Goal: Information Seeking & Learning: Learn about a topic

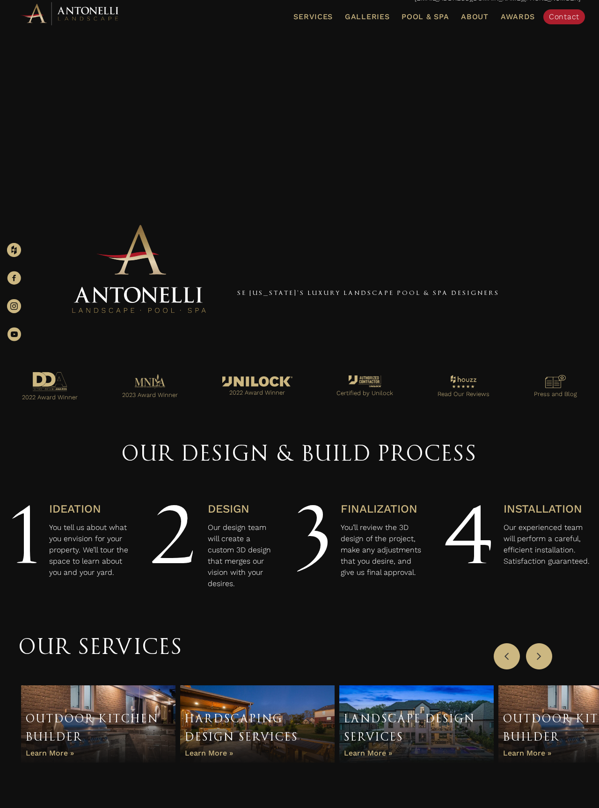
click at [375, 18] on span "Galleries" at bounding box center [367, 16] width 44 height 9
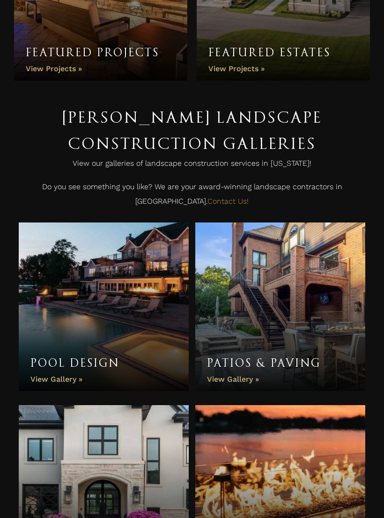
scroll to position [247, 0]
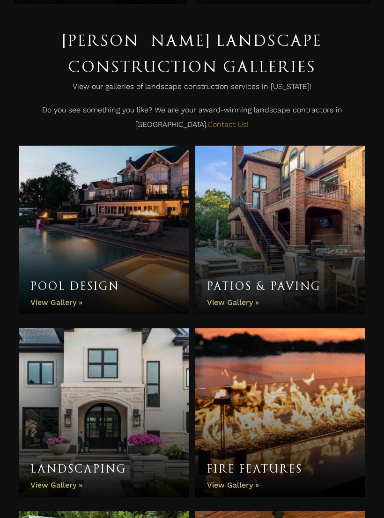
click at [317, 209] on link "Patios & Paving" at bounding box center [280, 230] width 170 height 169
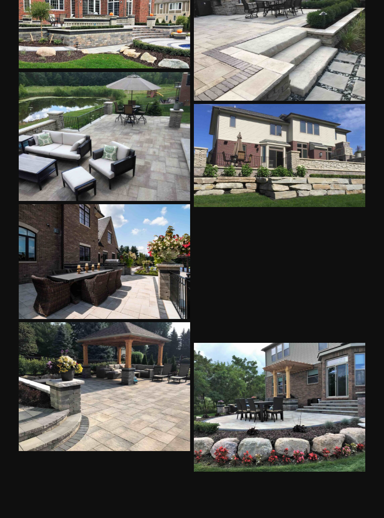
scroll to position [238, 0]
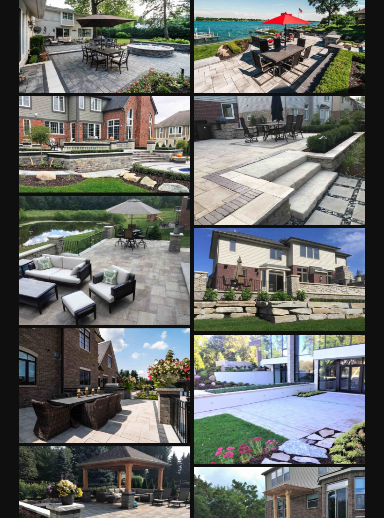
click at [349, 139] on div at bounding box center [280, 160] width 172 height 129
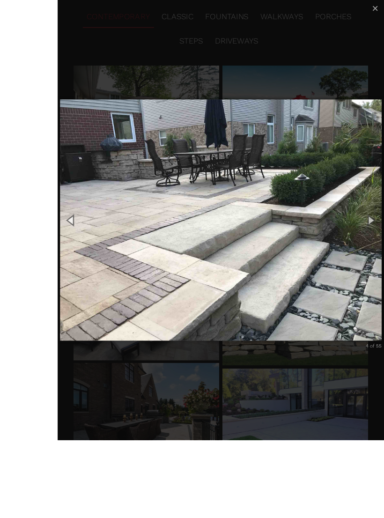
scroll to position [236, 0]
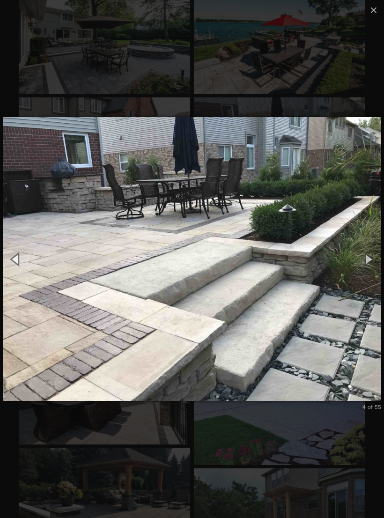
click at [382, 112] on div "carousel" at bounding box center [195, 108] width 378 height 21
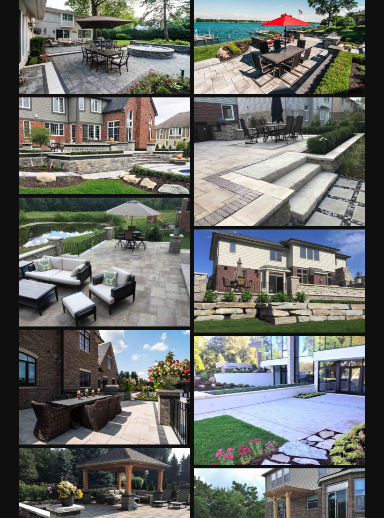
scroll to position [236, 0]
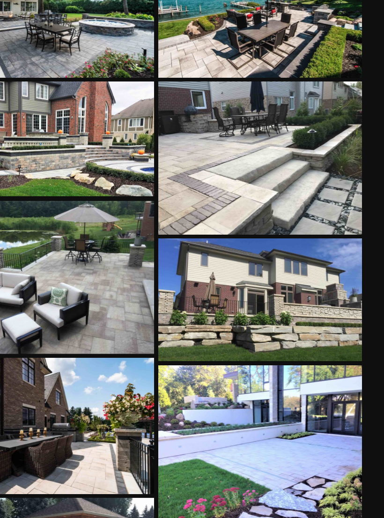
click at [271, 138] on div at bounding box center [280, 162] width 172 height 129
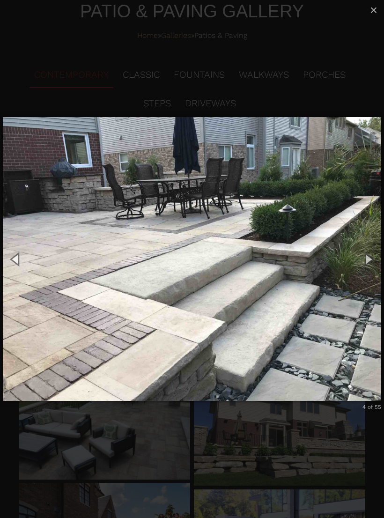
scroll to position [0, 0]
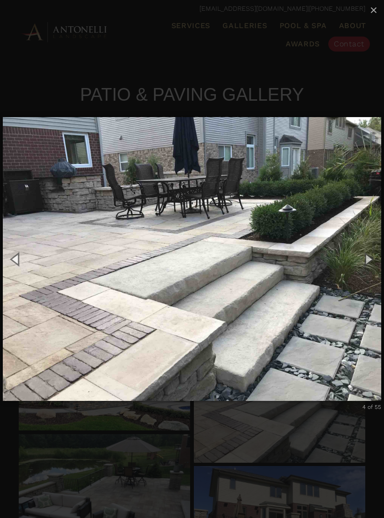
click at [378, 17] on button "×" at bounding box center [373, 10] width 21 height 21
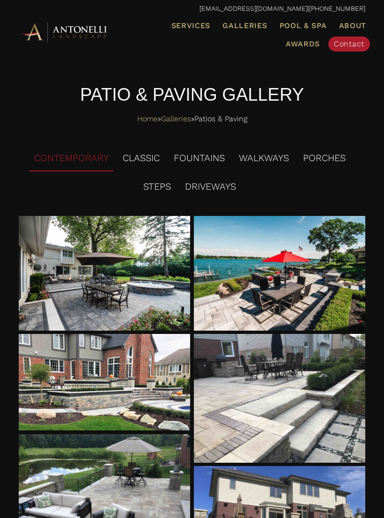
click at [239, 29] on span "Galleries" at bounding box center [244, 25] width 44 height 9
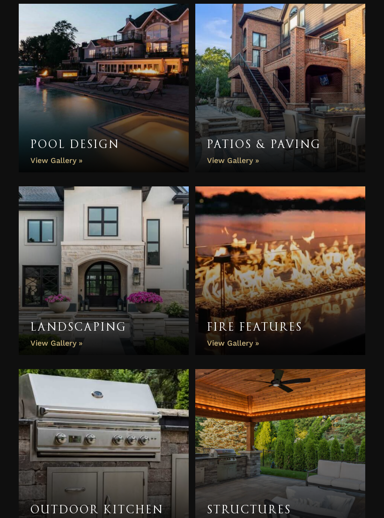
scroll to position [391, 0]
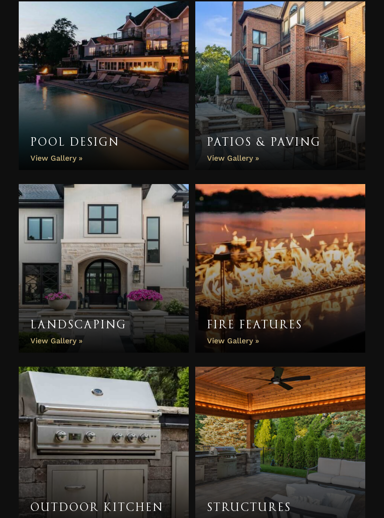
click at [148, 221] on link "Landscaping" at bounding box center [104, 268] width 170 height 169
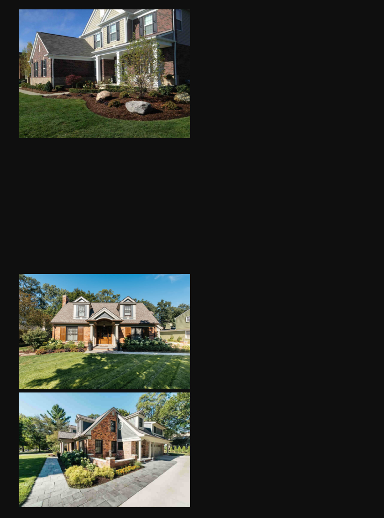
scroll to position [779, 0]
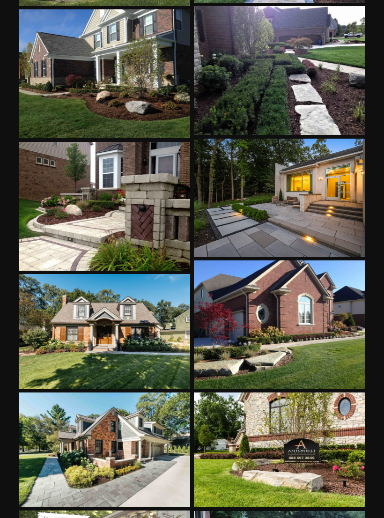
click at [327, 225] on div at bounding box center [280, 198] width 172 height 118
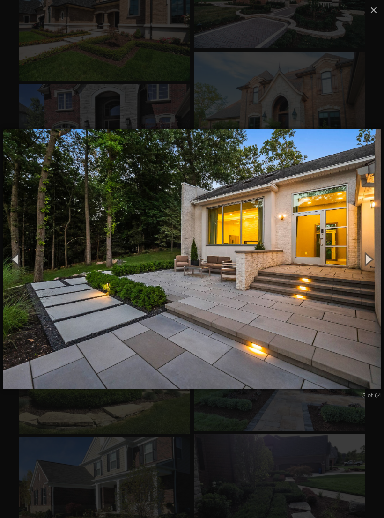
click at [368, 19] on button "×" at bounding box center [373, 10] width 21 height 21
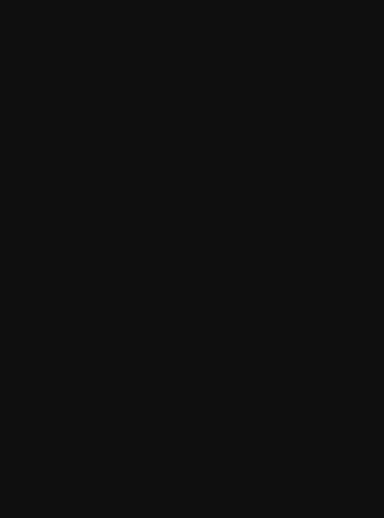
scroll to position [3464, 0]
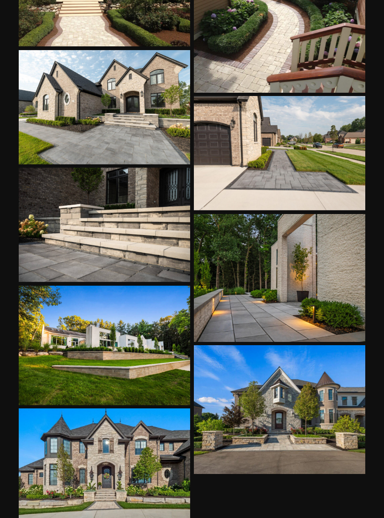
click at [50, 147] on div at bounding box center [105, 107] width 172 height 114
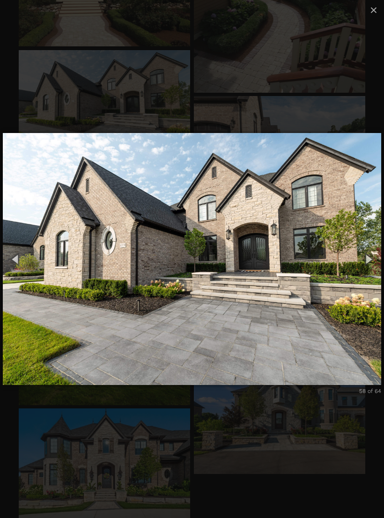
click at [371, 6] on span "×" at bounding box center [373, 10] width 7 height 15
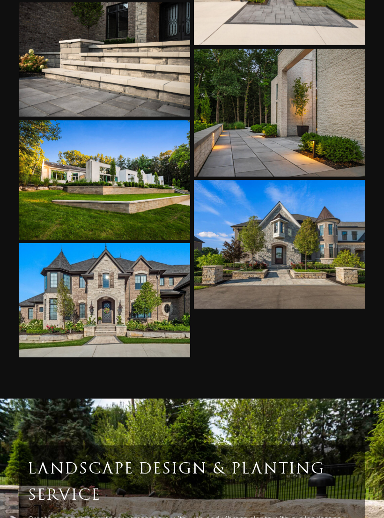
scroll to position [3629, 0]
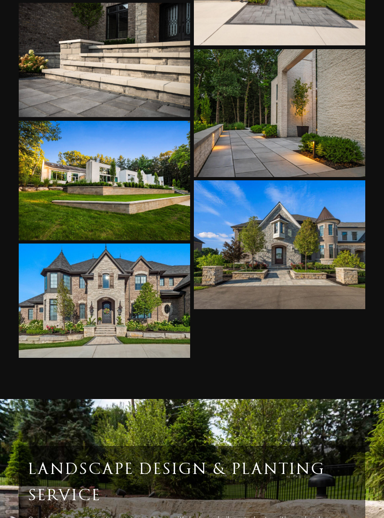
click at [335, 129] on div at bounding box center [280, 113] width 172 height 128
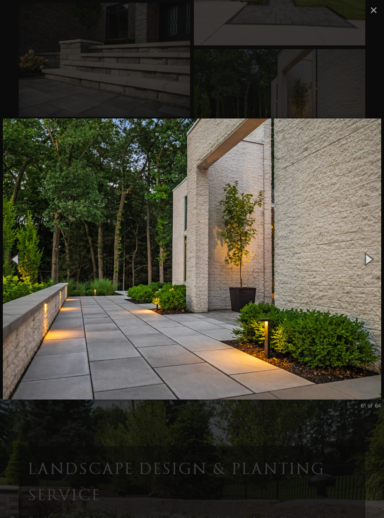
click at [367, 13] on button "×" at bounding box center [373, 10] width 21 height 21
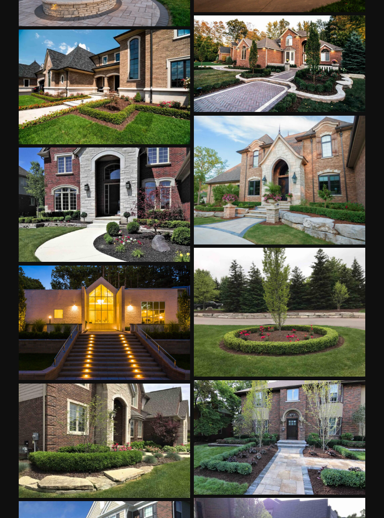
scroll to position [287, 0]
